Goal: Navigation & Orientation: Find specific page/section

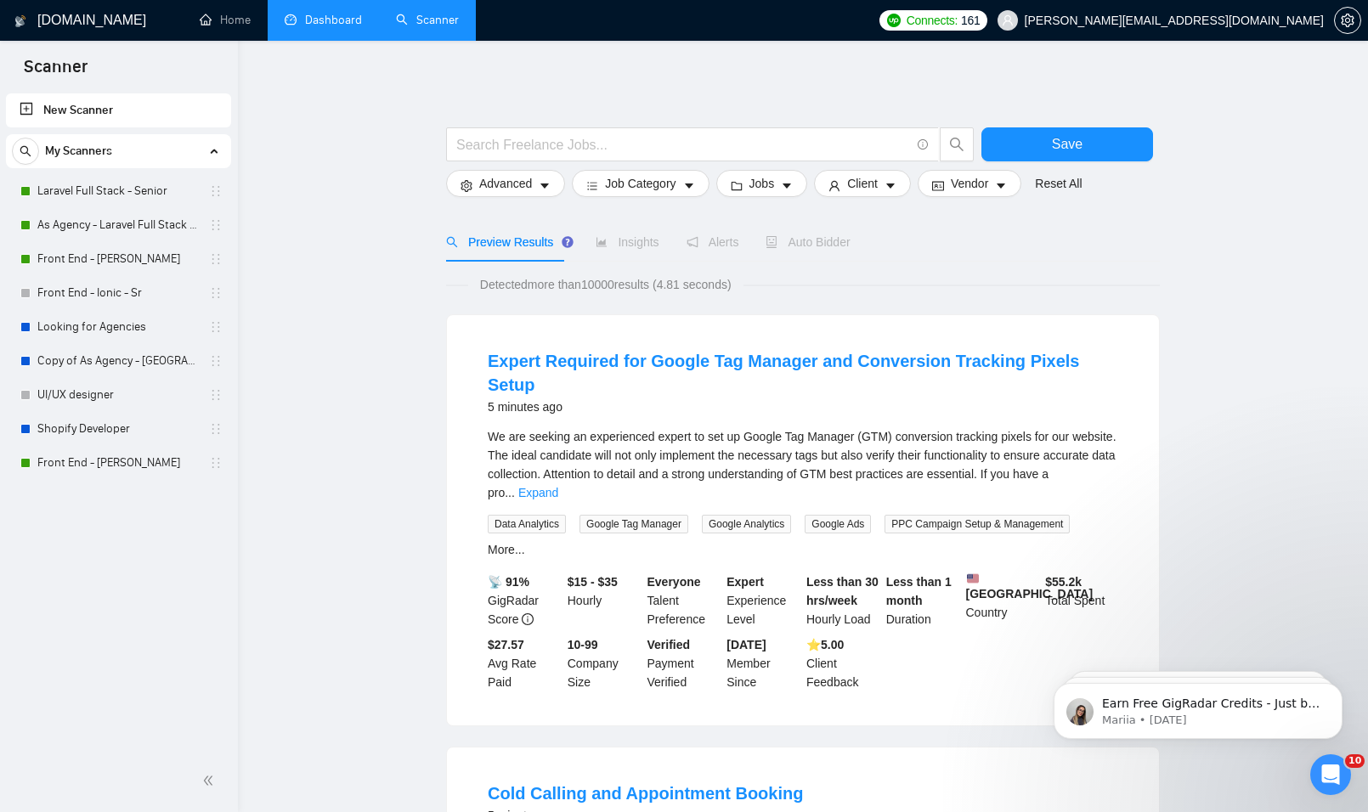
click at [332, 13] on link "Dashboard" at bounding box center [323, 20] width 77 height 14
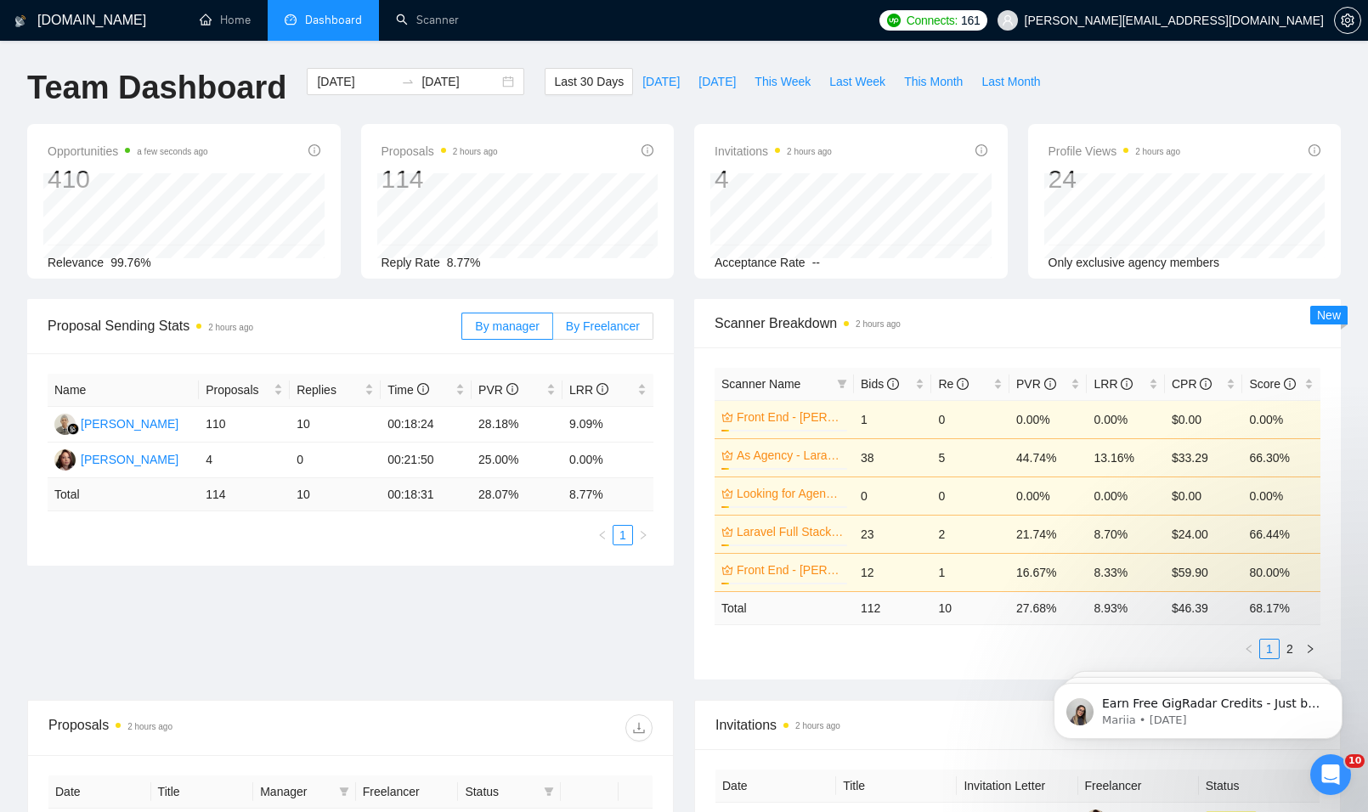
click at [606, 322] on span "By Freelancer" at bounding box center [603, 326] width 74 height 14
click at [553, 330] on input "By Freelancer" at bounding box center [553, 330] width 0 height 0
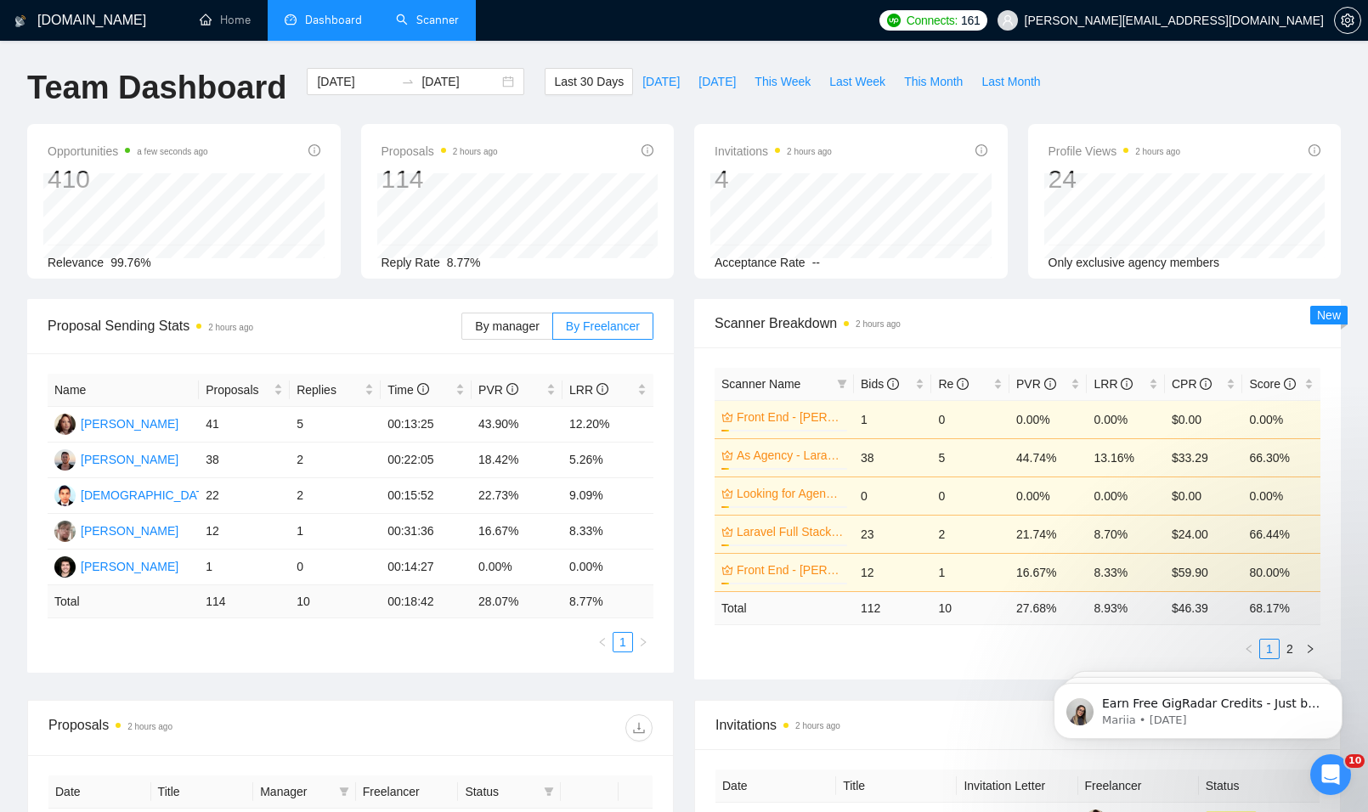
click at [429, 13] on link "Scanner" at bounding box center [427, 20] width 63 height 14
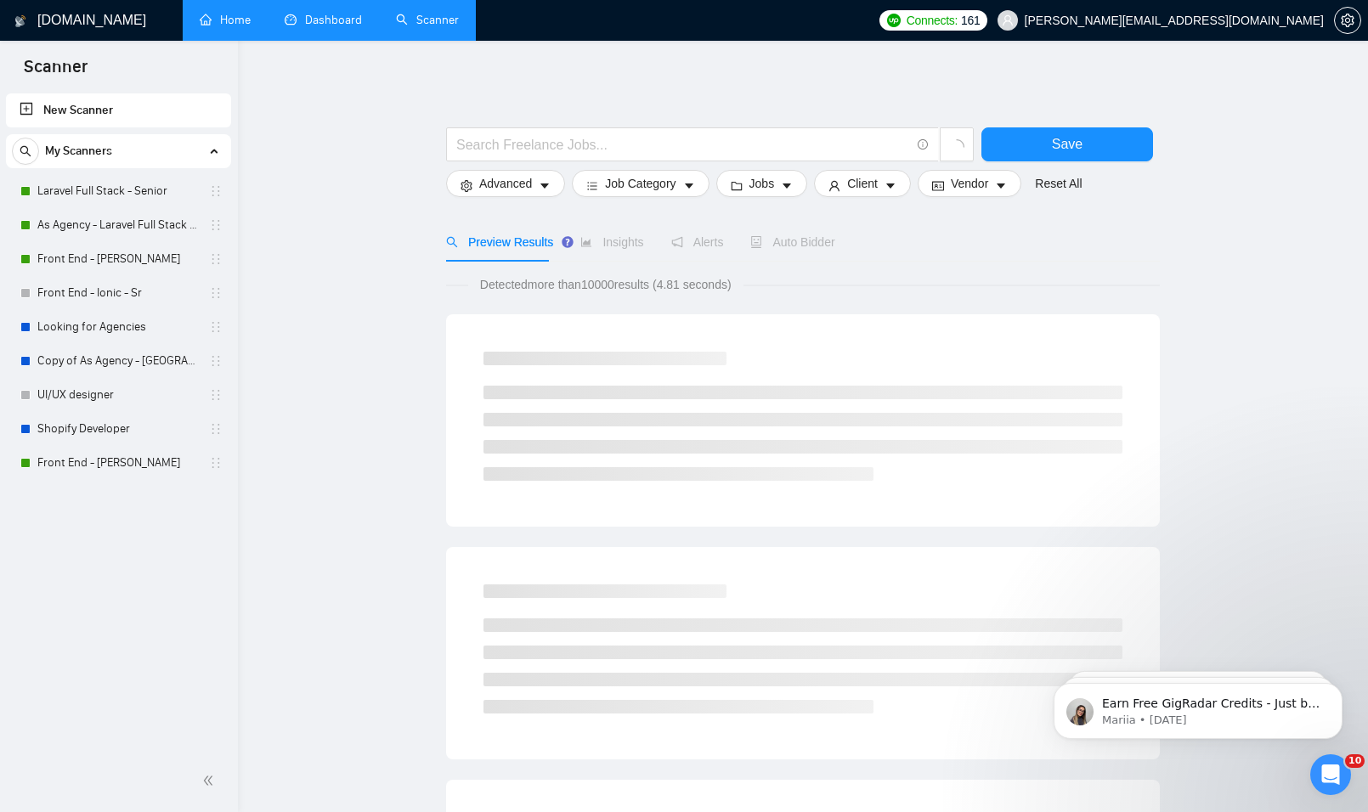
click at [244, 25] on link "Home" at bounding box center [225, 20] width 51 height 14
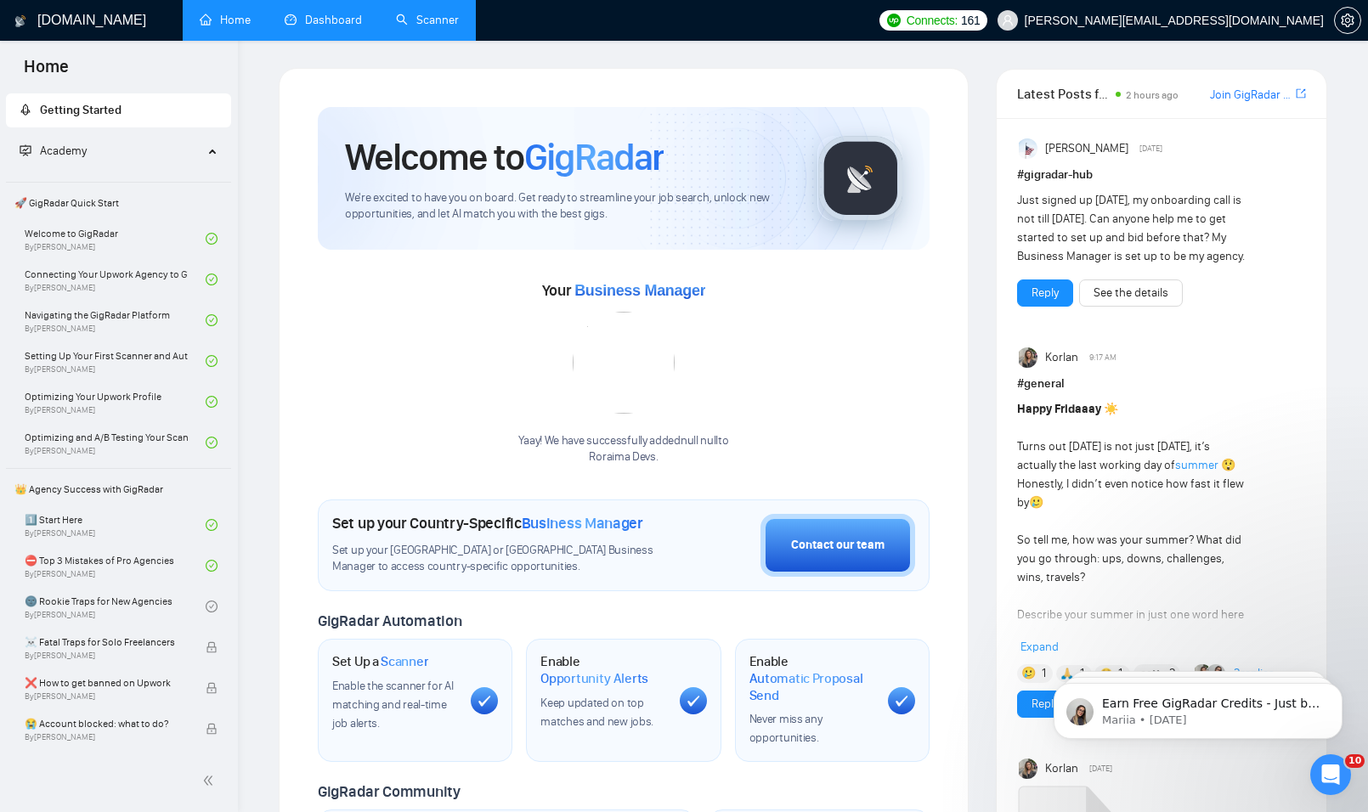
click at [308, 15] on link "Dashboard" at bounding box center [323, 20] width 77 height 14
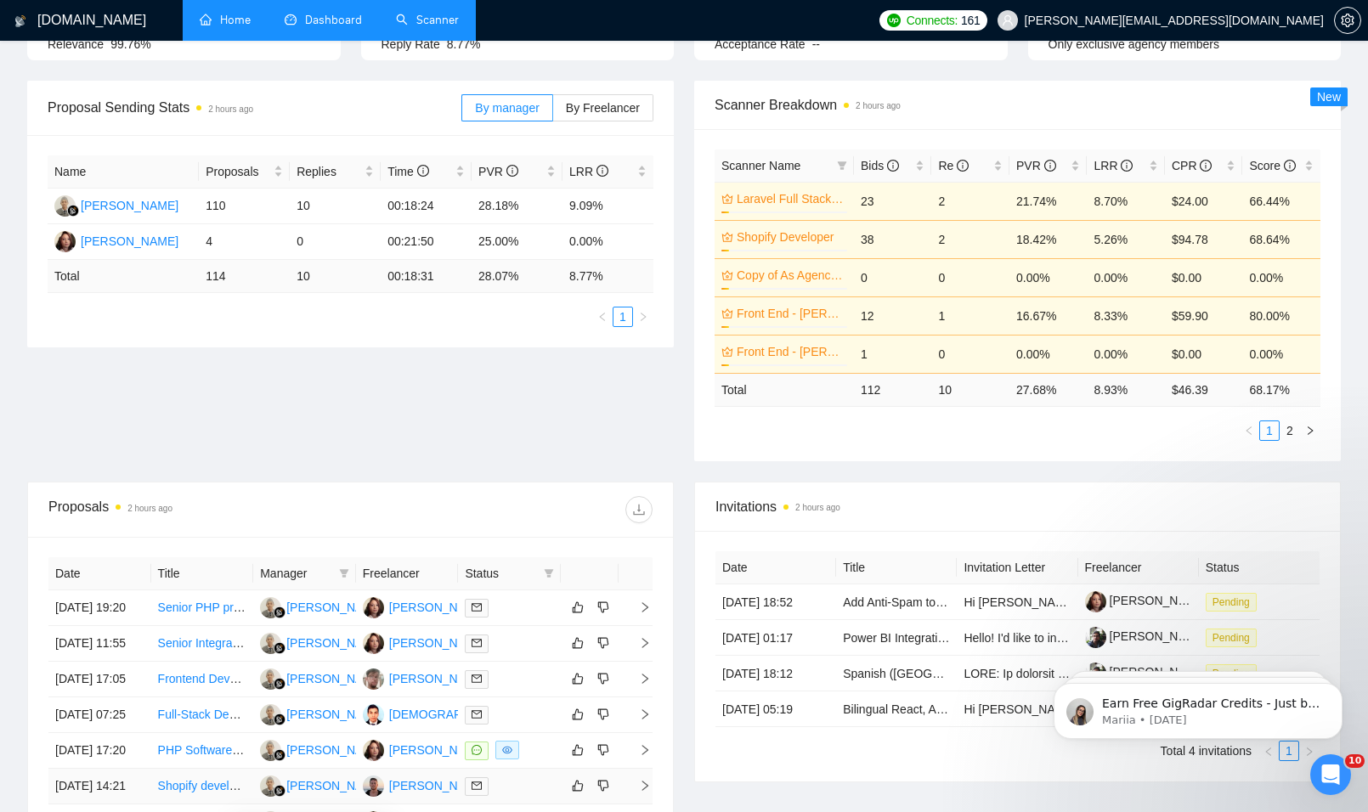
scroll to position [212, 0]
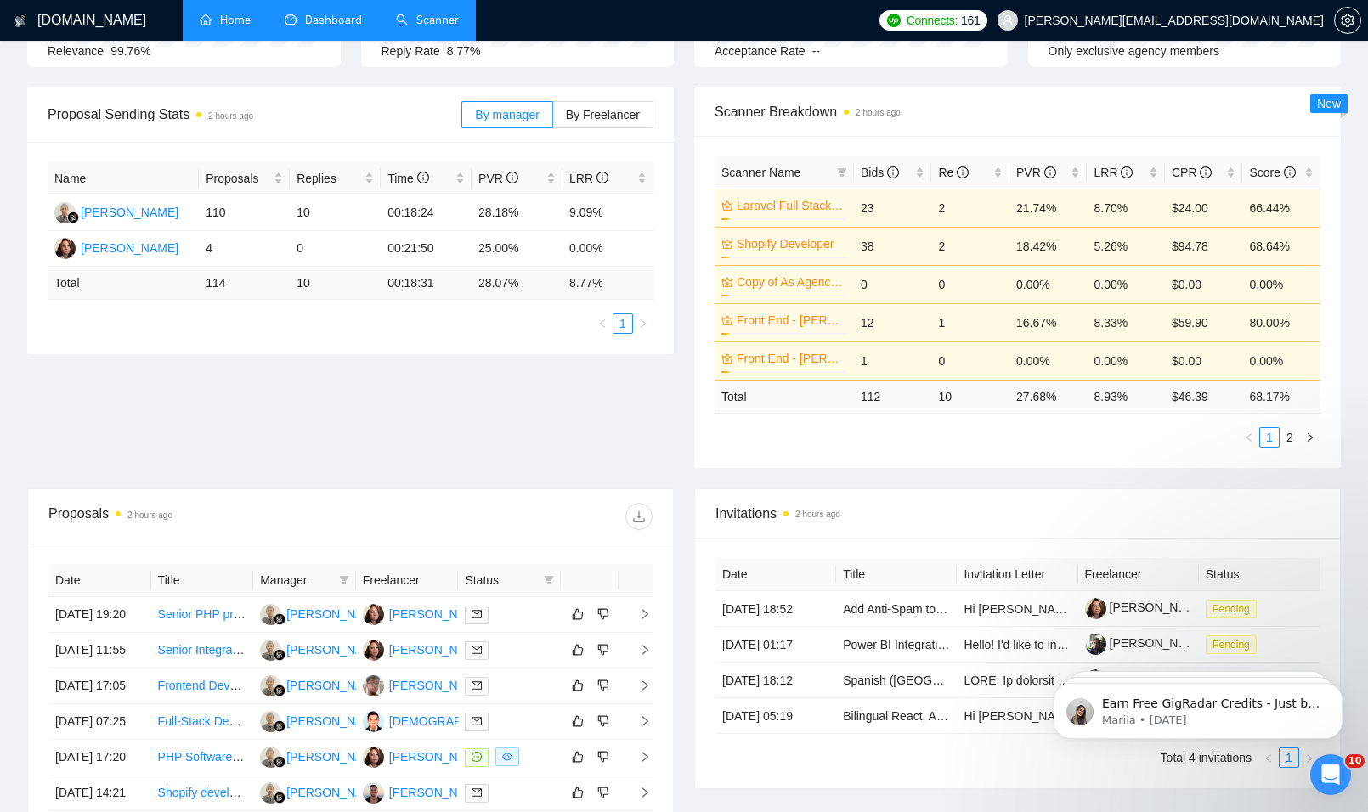
click at [223, 22] on link "Home" at bounding box center [225, 20] width 51 height 14
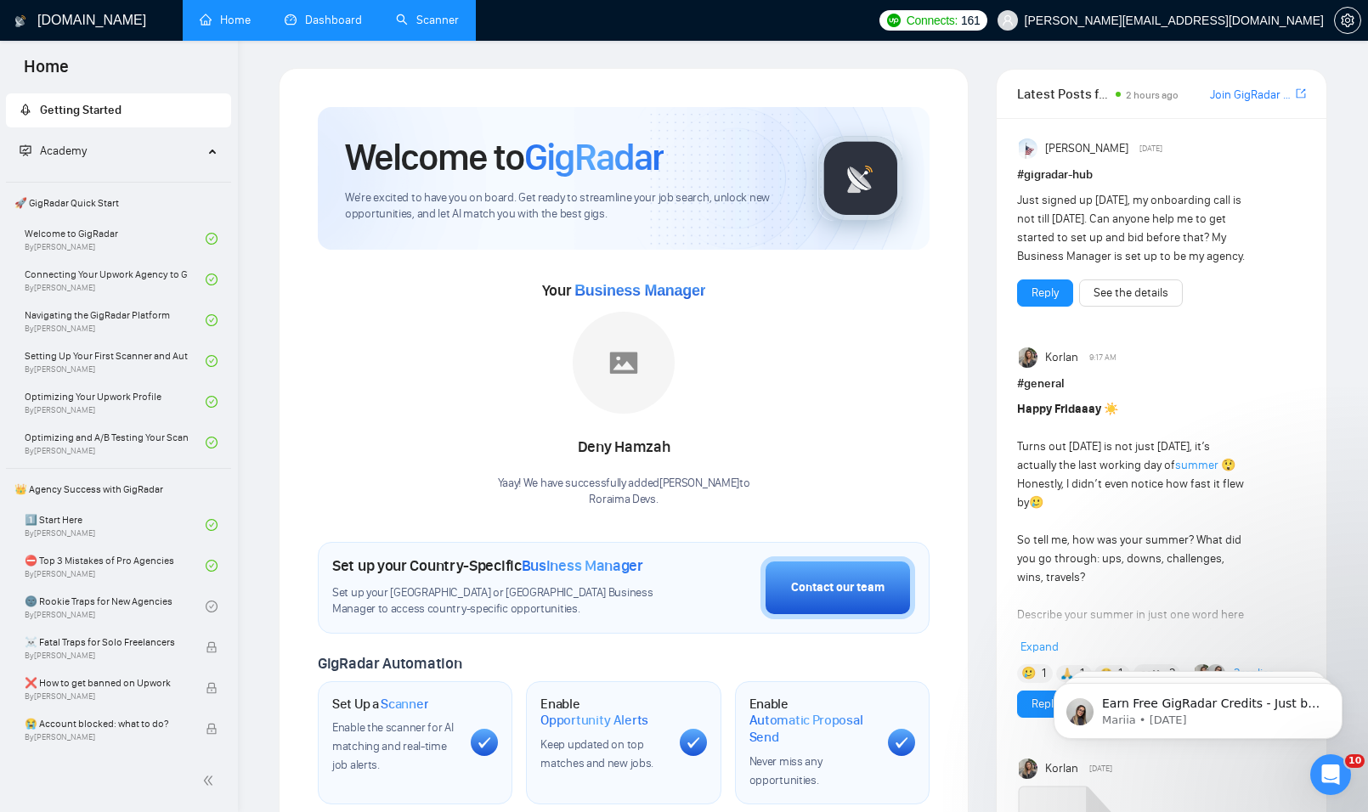
click at [443, 13] on link "Scanner" at bounding box center [427, 20] width 63 height 14
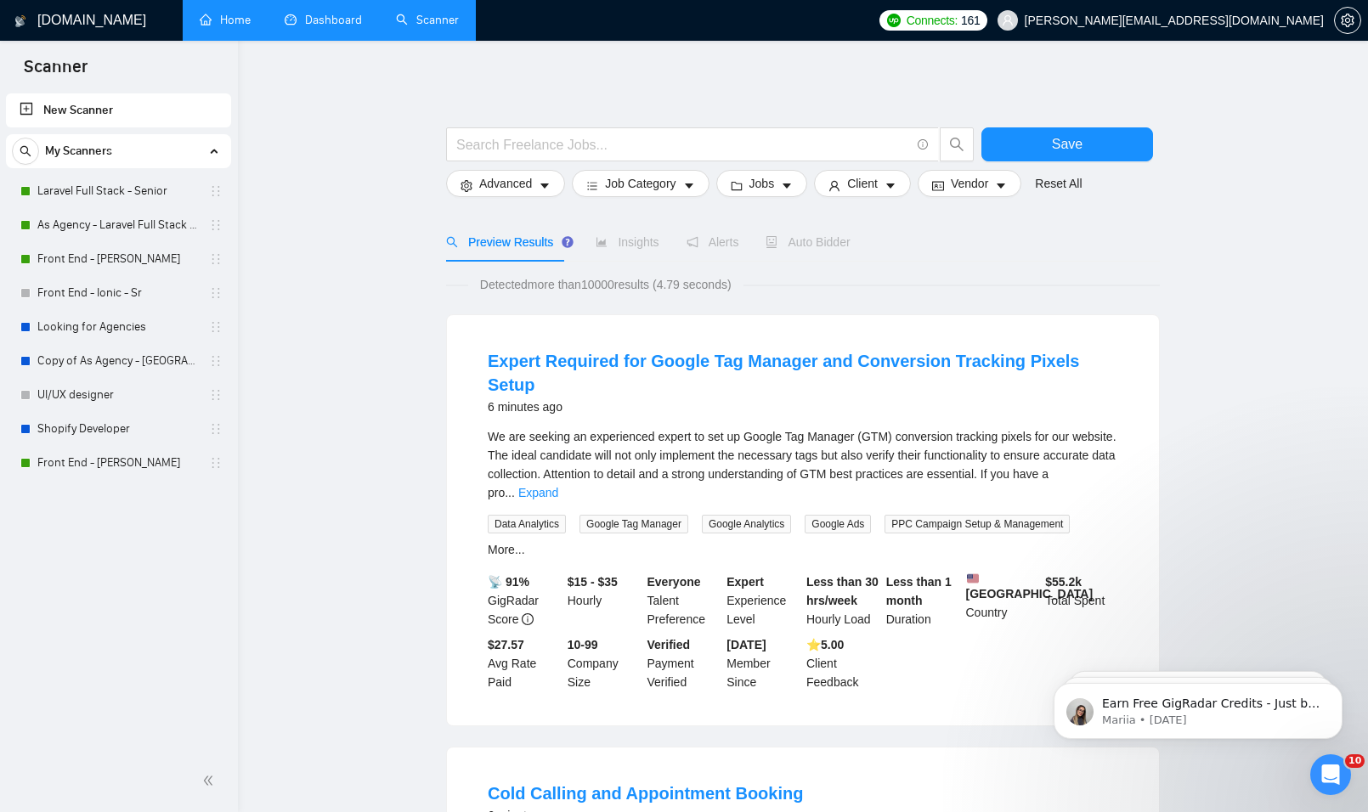
click at [64, 24] on h1 "[DOMAIN_NAME]" at bounding box center [91, 20] width 109 height 41
